Goal: Task Accomplishment & Management: Use online tool/utility

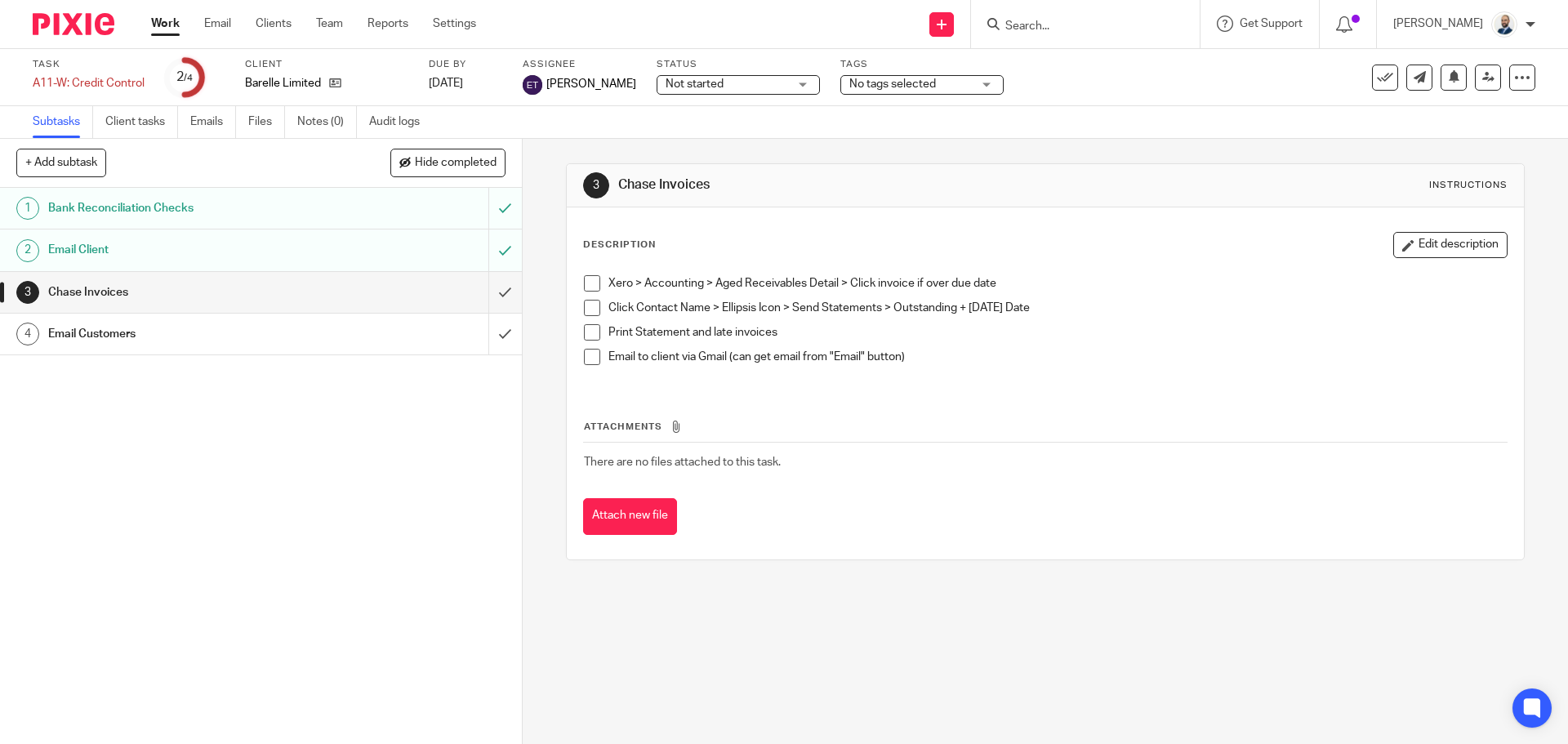
click at [247, 20] on ul "Work Email Clients Team Reports Settings" at bounding box center [326, 24] width 350 height 16
click at [263, 21] on link "Clients" at bounding box center [274, 24] width 36 height 16
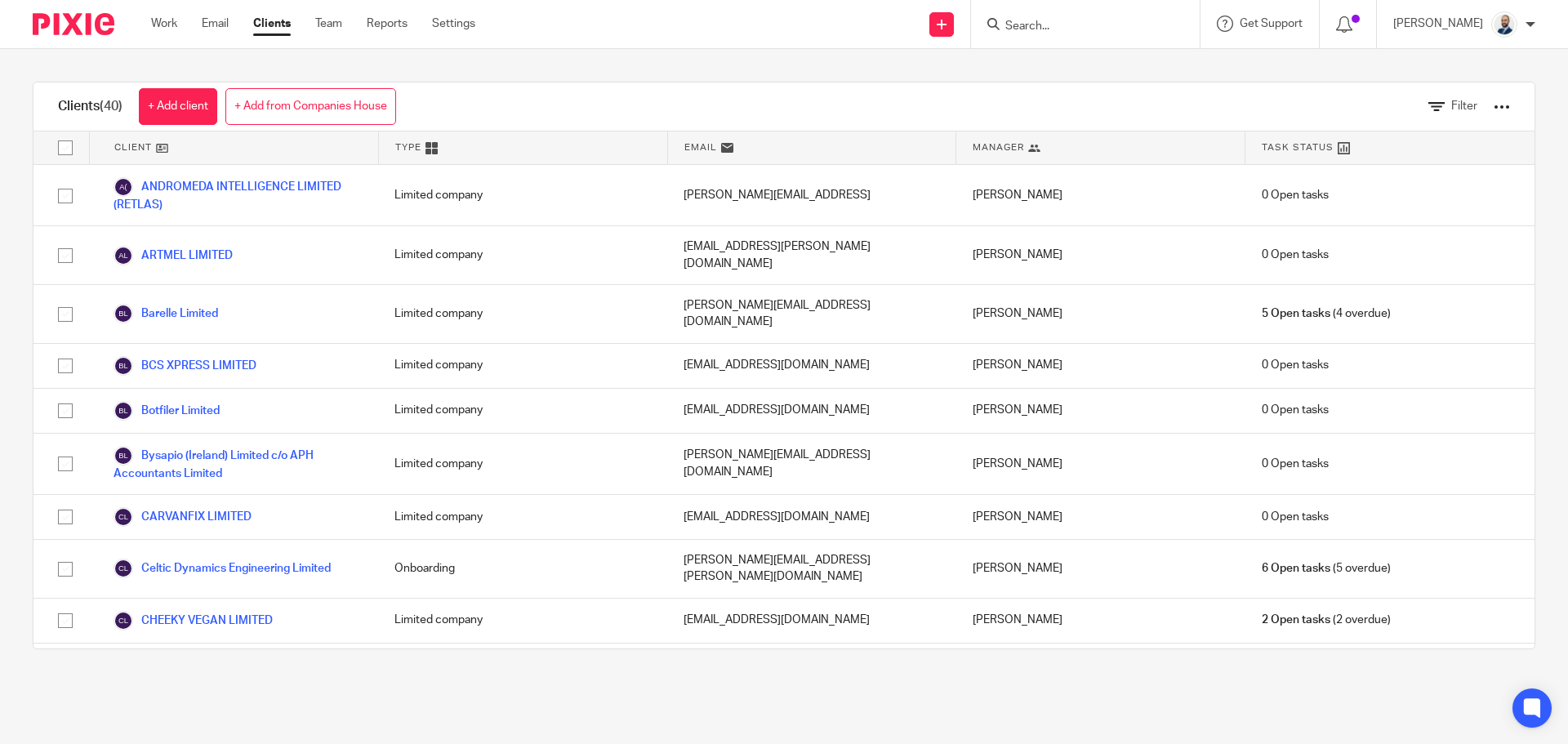
scroll to position [898, 0]
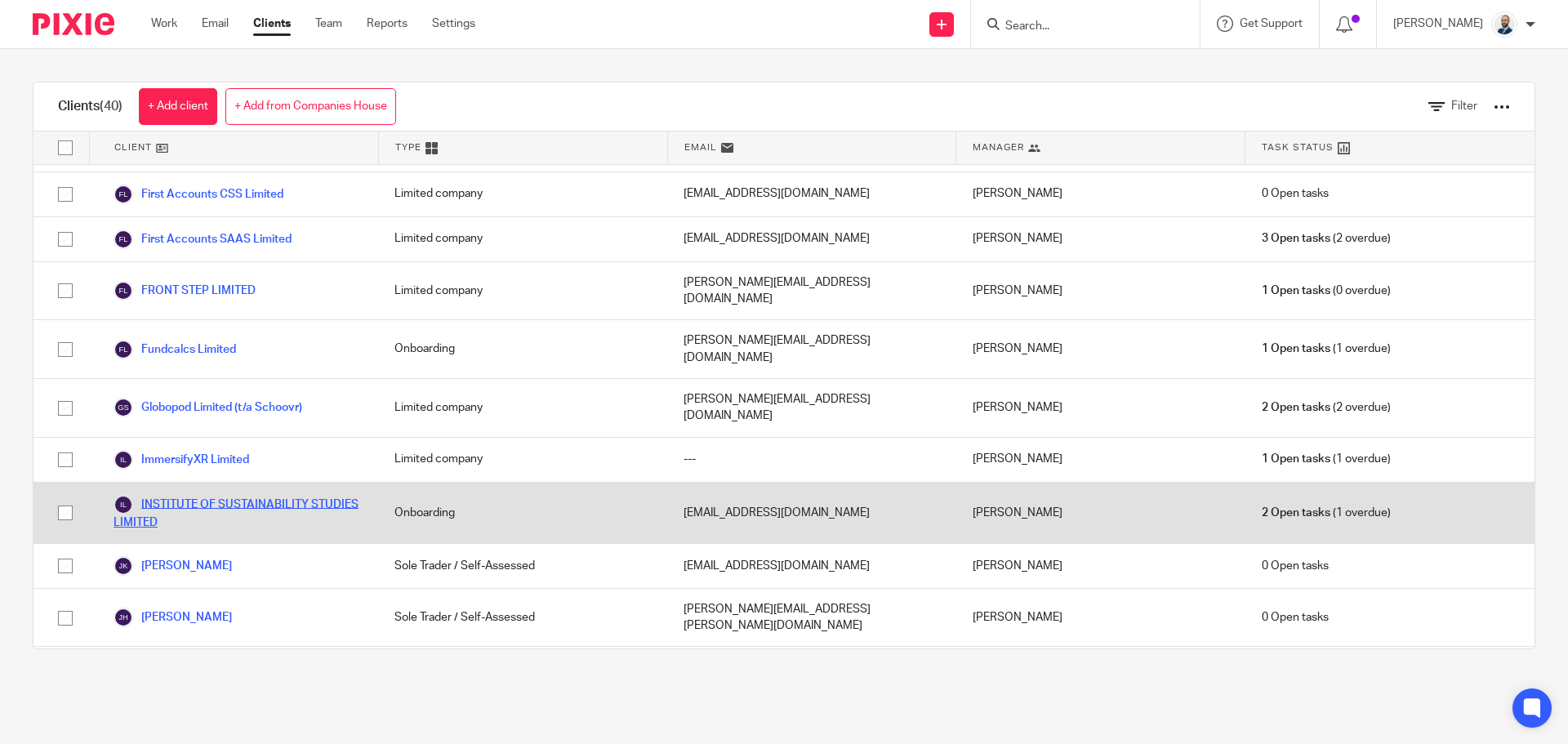
click at [208, 495] on link "INSTITUTE OF SUSTAINABILITY STUDIES LIMITED" at bounding box center [238, 513] width 248 height 36
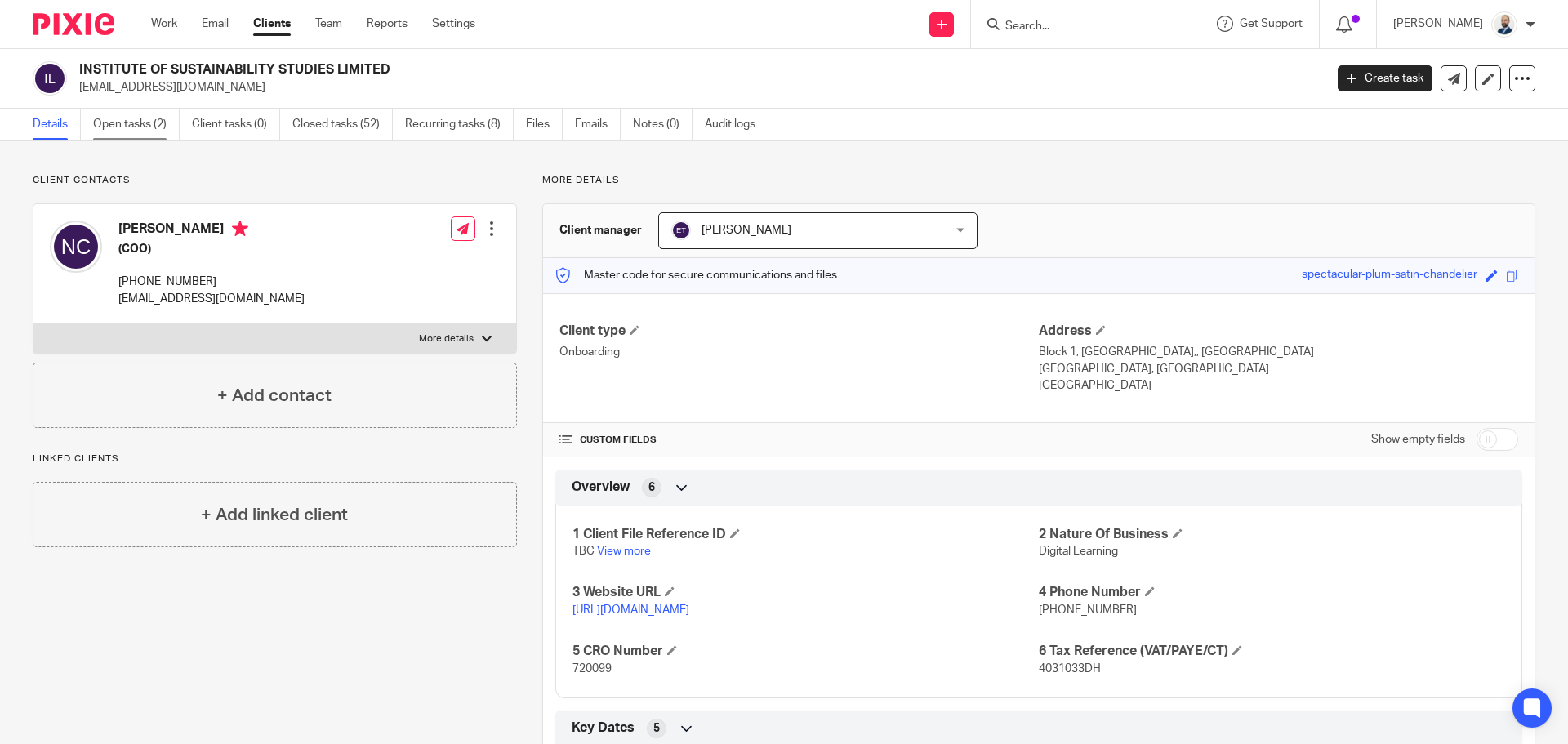
click at [145, 133] on link "Open tasks (2)" at bounding box center [136, 124] width 87 height 32
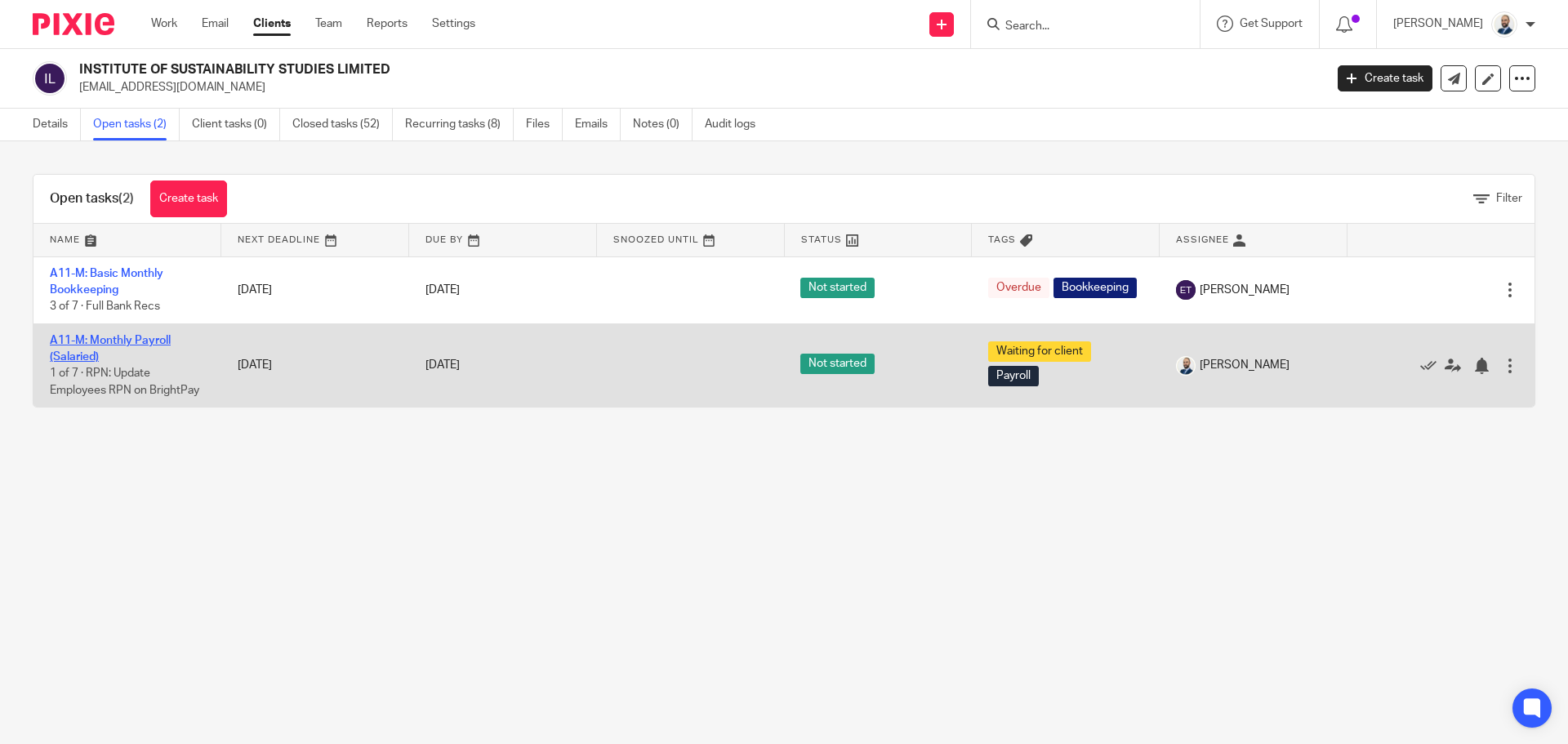
click at [108, 344] on link "A11-M: Monthly Payroll (Salaried)" at bounding box center [110, 349] width 121 height 28
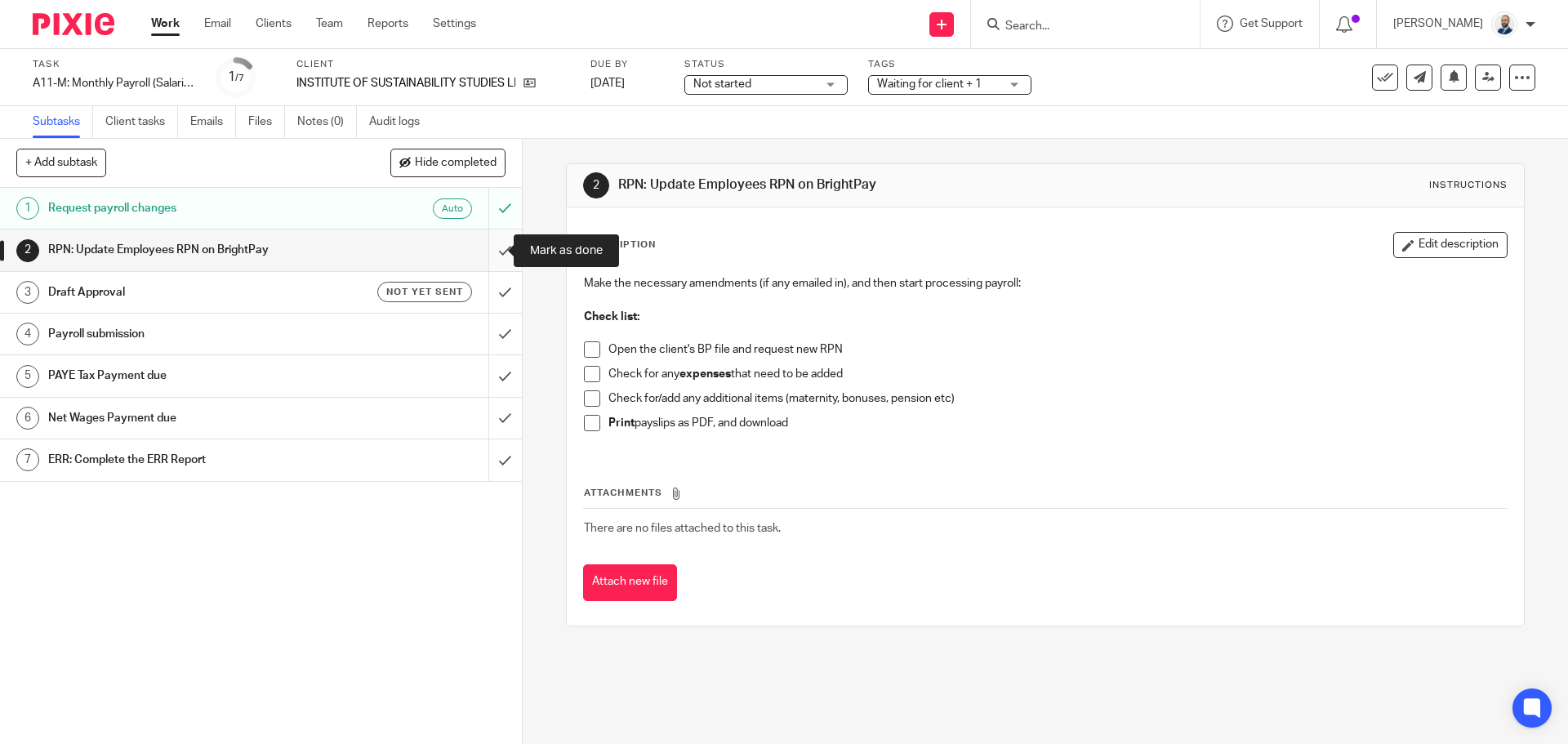
click at [492, 252] on input "submit" at bounding box center [261, 250] width 522 height 41
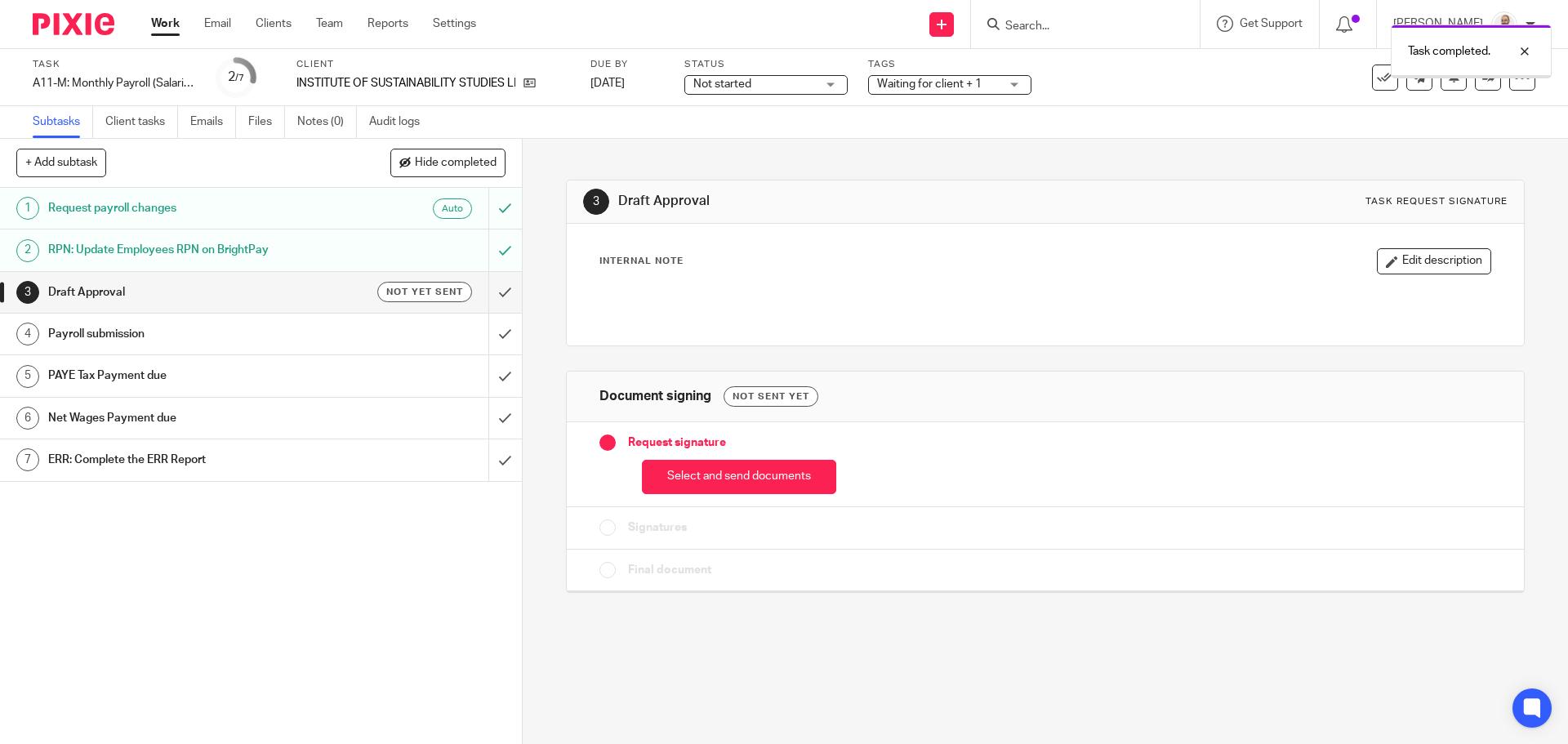
click at [705, 457] on div "Select and send documents" at bounding box center [1045, 473] width 891 height 43
click at [705, 469] on button "Select and send documents" at bounding box center [739, 477] width 194 height 35
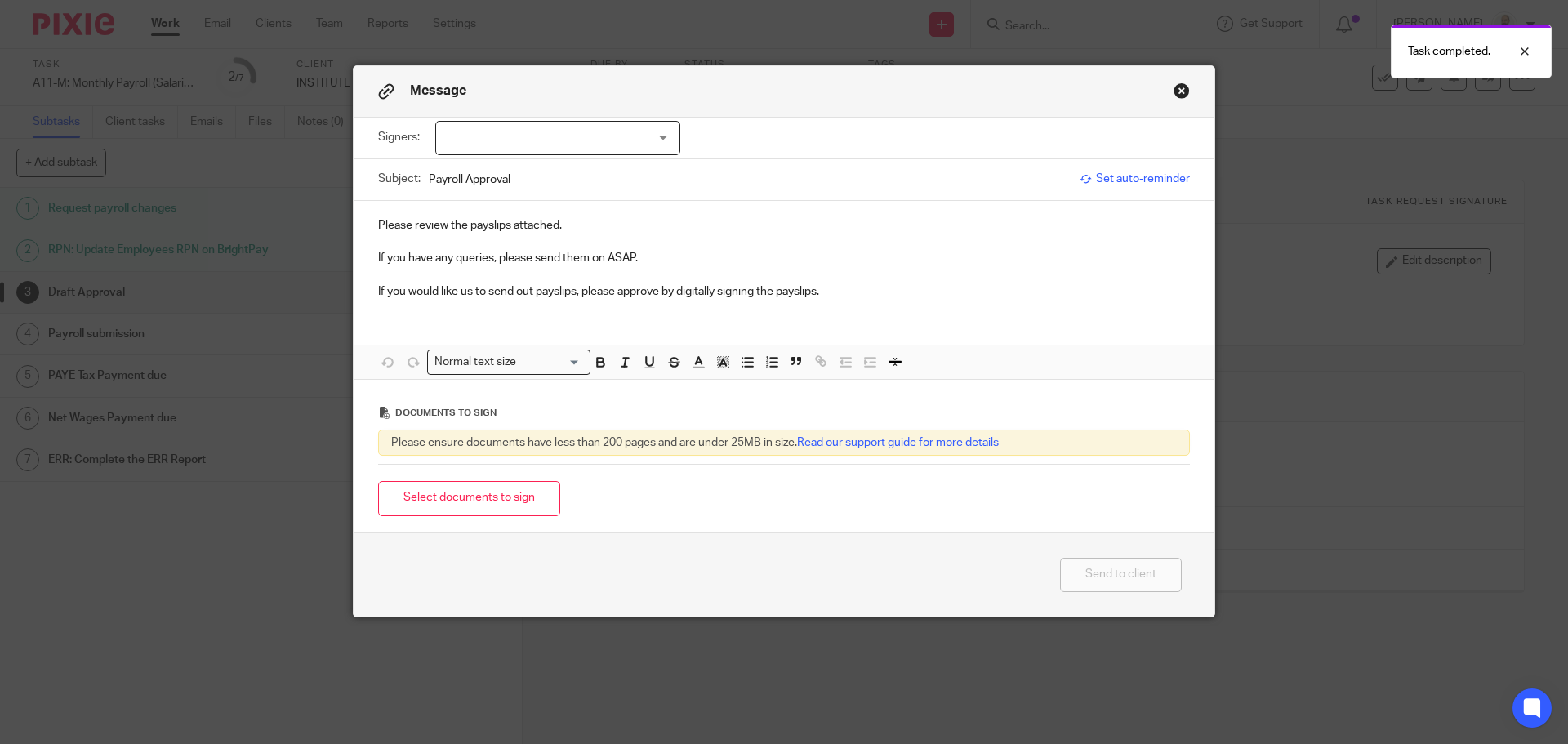
click at [654, 135] on div at bounding box center [558, 138] width 245 height 34
click at [610, 180] on li "Niall Collins" at bounding box center [552, 172] width 243 height 33
checkbox input "true"
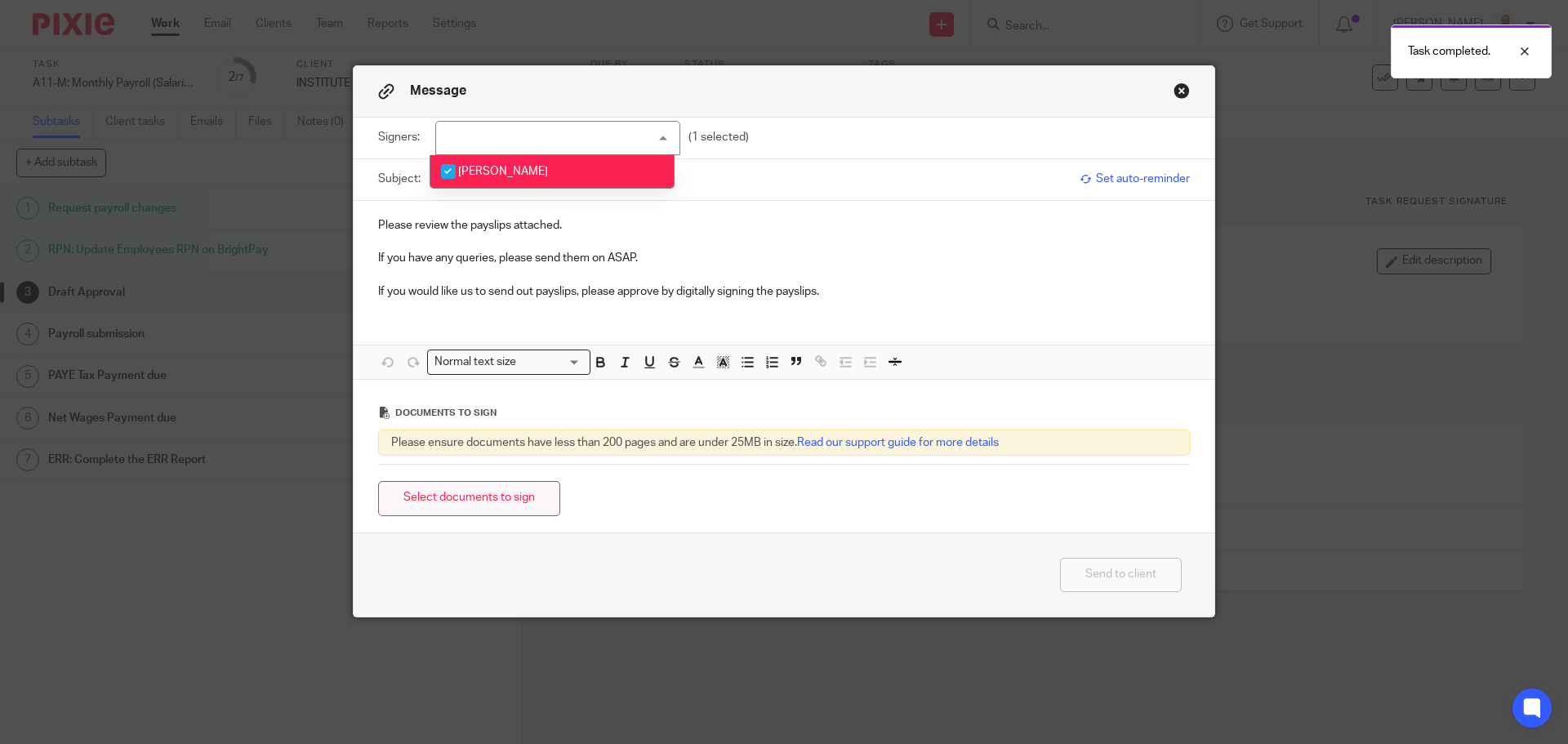
click at [499, 506] on button "Select documents to sign" at bounding box center [469, 498] width 182 height 35
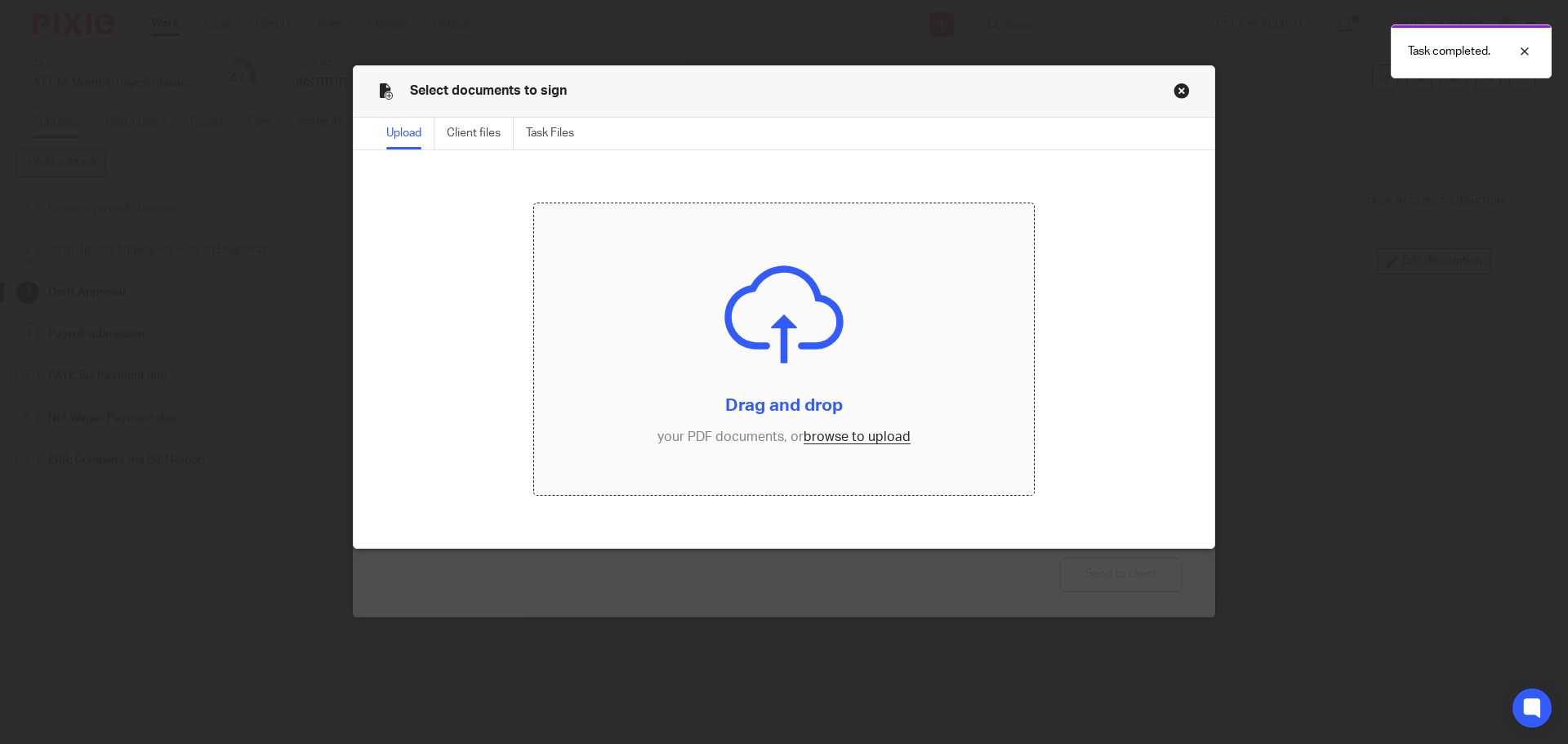
click at [856, 448] on input "file" at bounding box center [784, 350] width 501 height 292
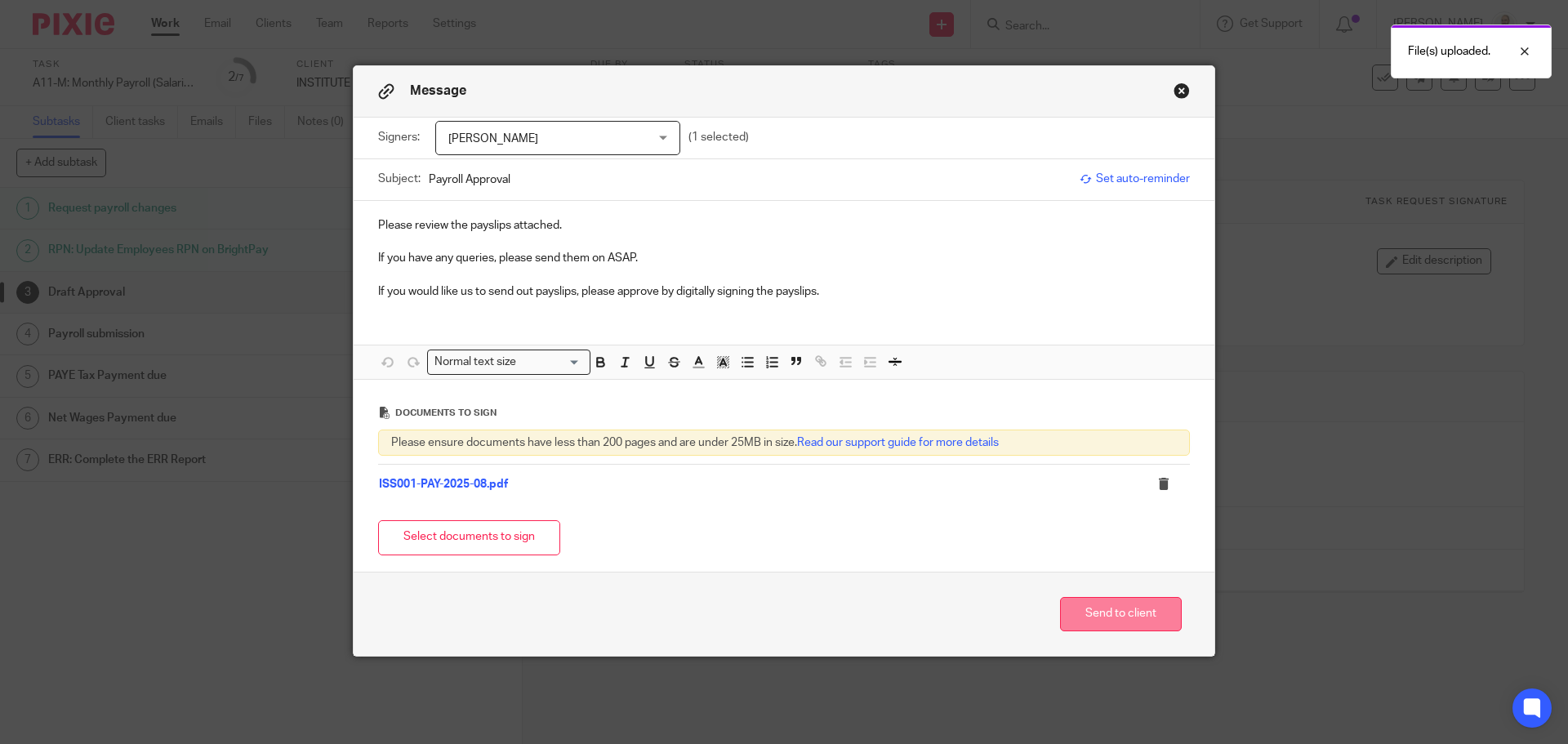
click at [1111, 614] on button "Send to client" at bounding box center [1120, 614] width 122 height 35
